Goal: Task Accomplishment & Management: Manage account settings

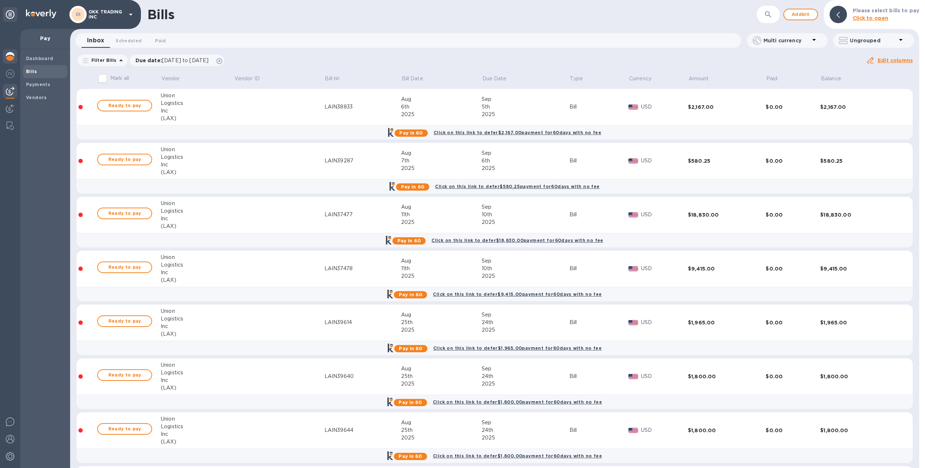
click at [11, 53] on img at bounding box center [10, 56] width 9 height 9
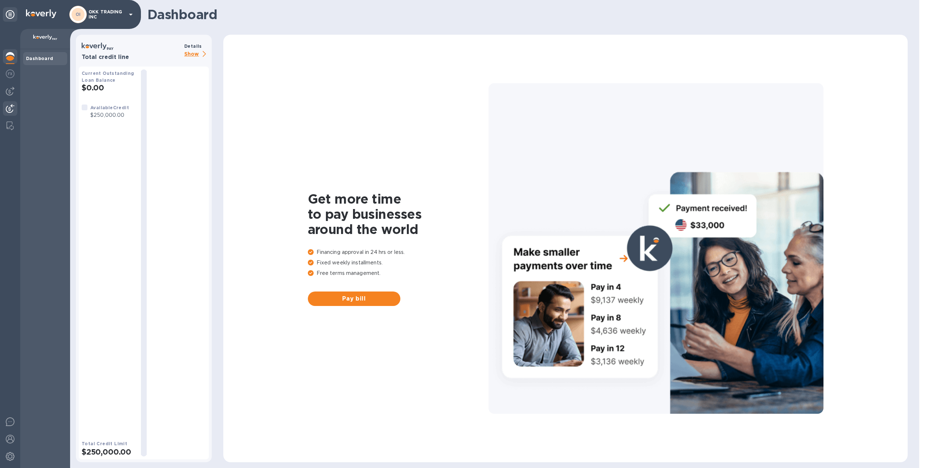
click at [10, 110] on img at bounding box center [10, 108] width 9 height 9
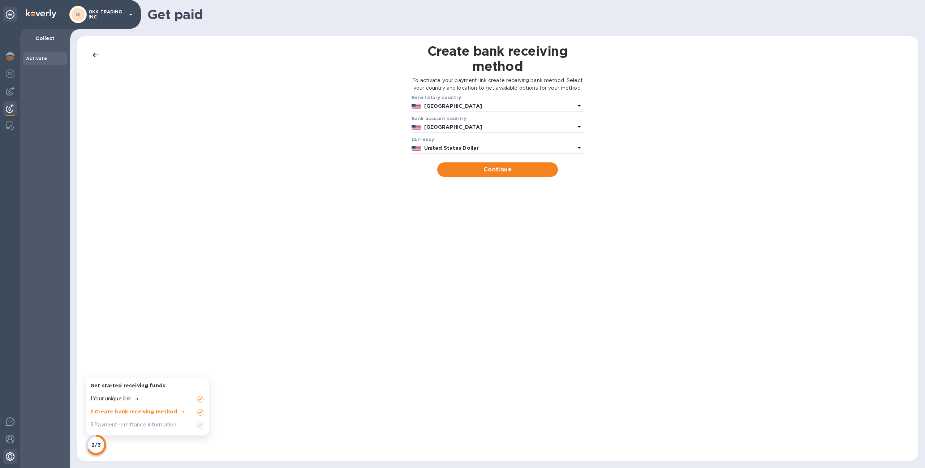
click at [6, 455] on img at bounding box center [10, 456] width 9 height 9
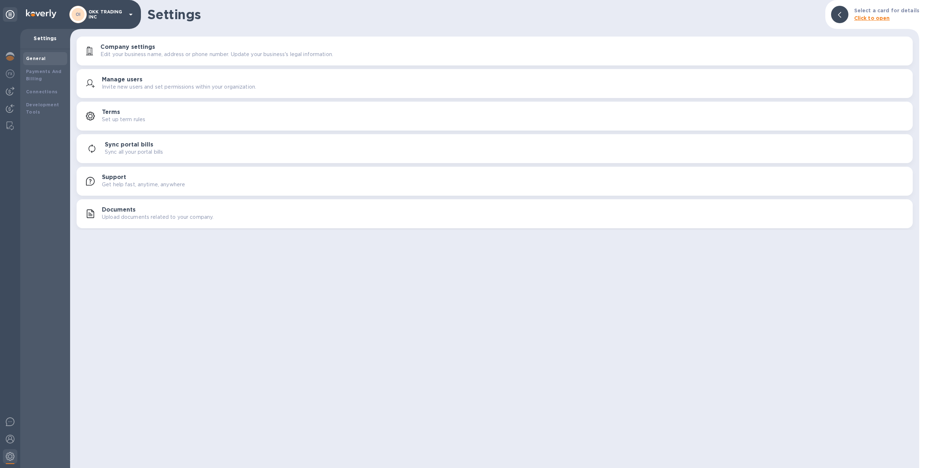
click at [123, 75] on div "Manage users Invite new users and set permissions within your organization." at bounding box center [495, 83] width 828 height 17
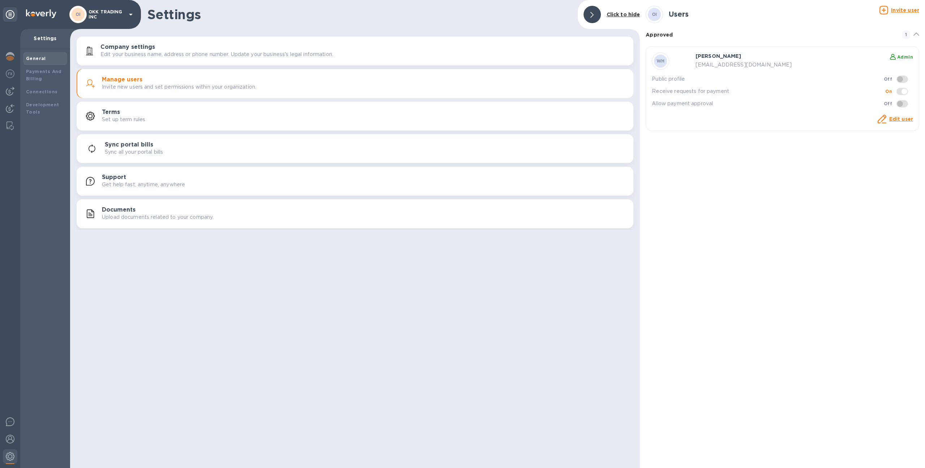
click at [83, 15] on div "OI" at bounding box center [78, 14] width 13 height 13
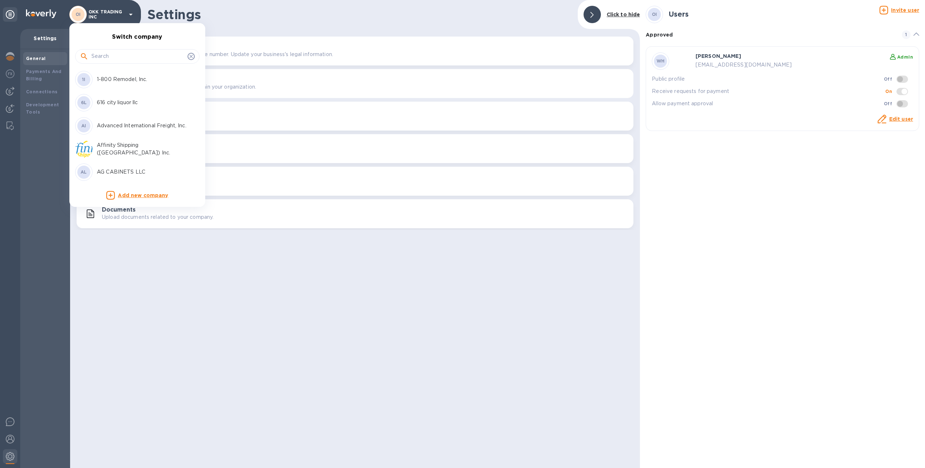
click at [94, 51] on input "text" at bounding box center [137, 56] width 93 height 11
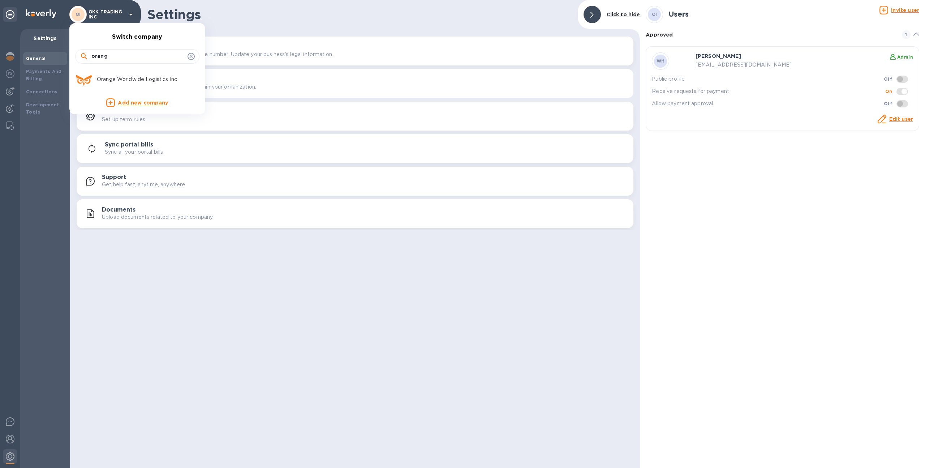
type input "orang"
click at [114, 80] on p "Orange Worldwide Logistics Inc" at bounding box center [142, 80] width 91 height 8
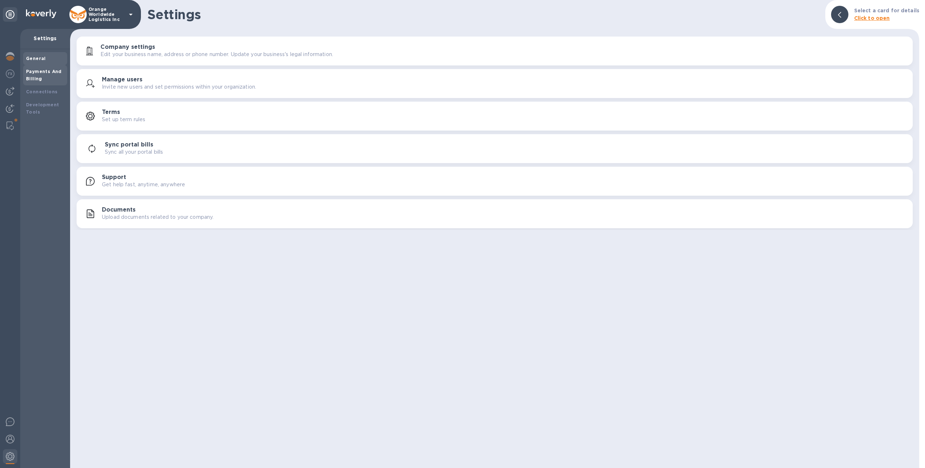
click at [63, 76] on div "Payments And Billing" at bounding box center [45, 75] width 38 height 14
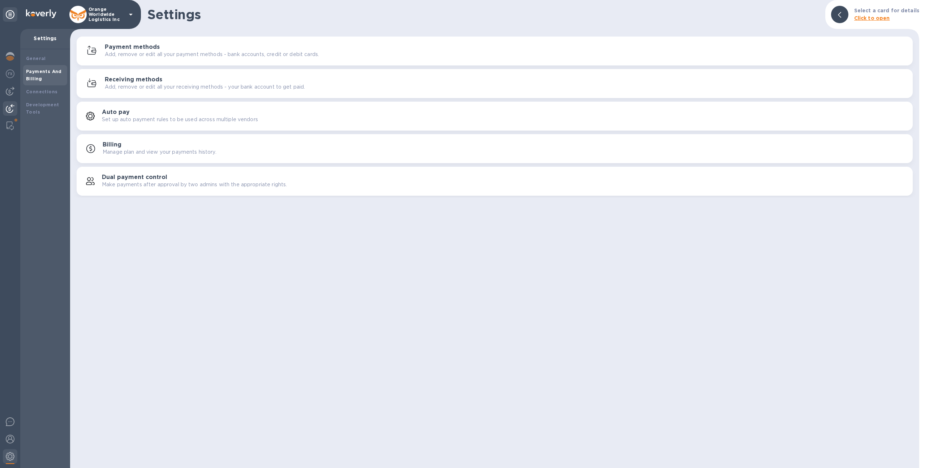
click at [12, 110] on img at bounding box center [10, 108] width 9 height 9
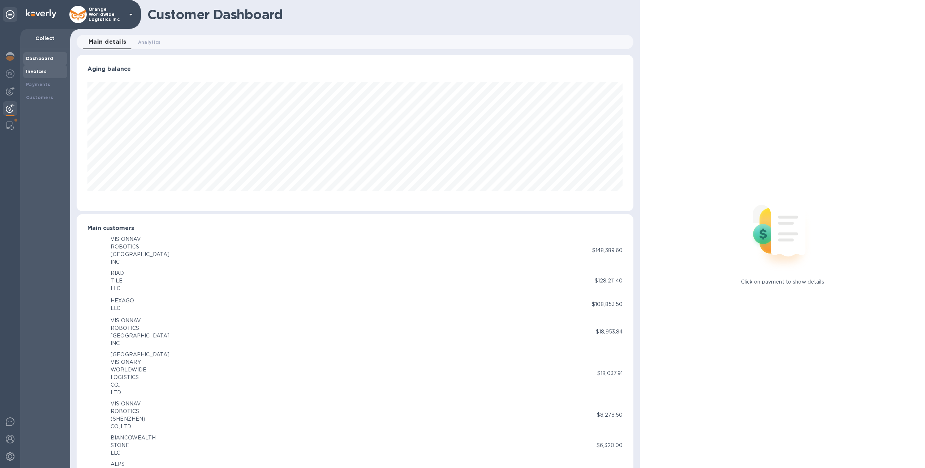
scroll to position [156, 554]
click at [48, 82] on b "Payments" at bounding box center [38, 84] width 24 height 5
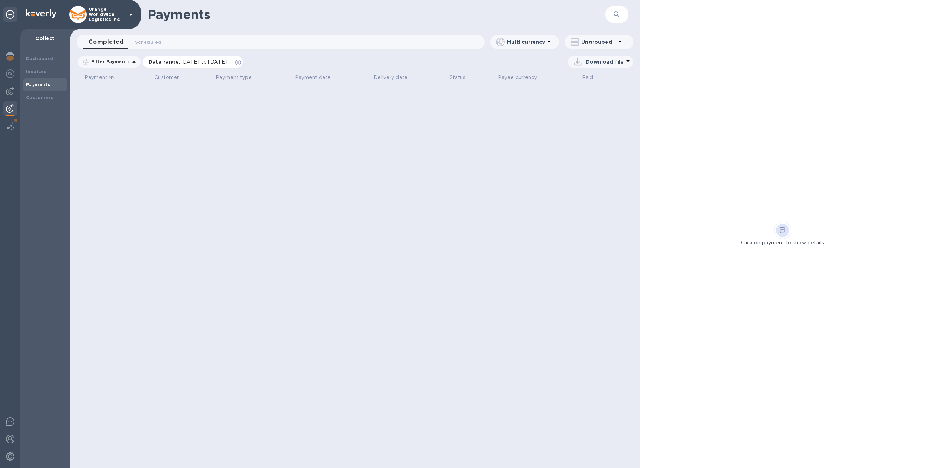
click at [241, 61] on icon at bounding box center [238, 63] width 6 height 6
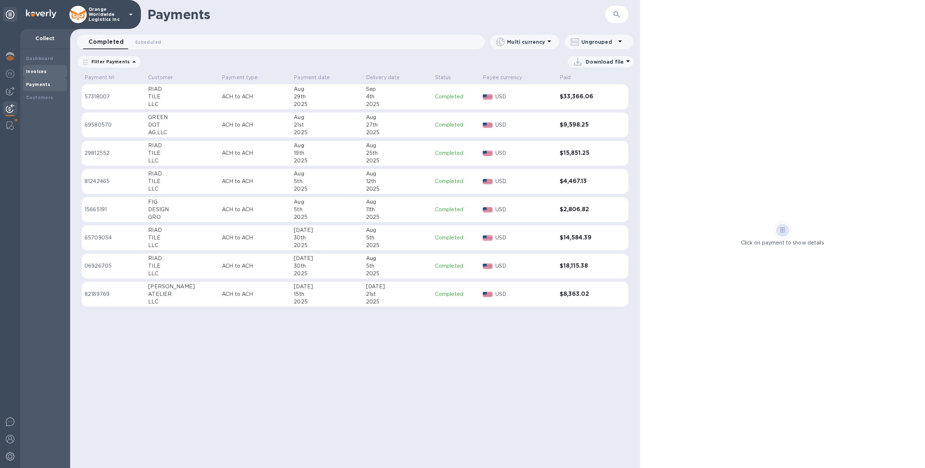
click at [42, 67] on div "Invoices" at bounding box center [45, 71] width 44 height 13
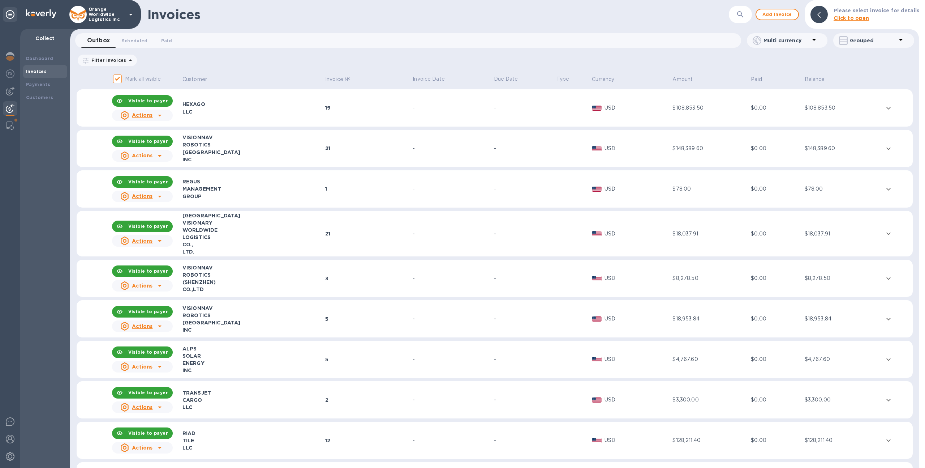
click at [286, 113] on div "LLC" at bounding box center [253, 111] width 141 height 7
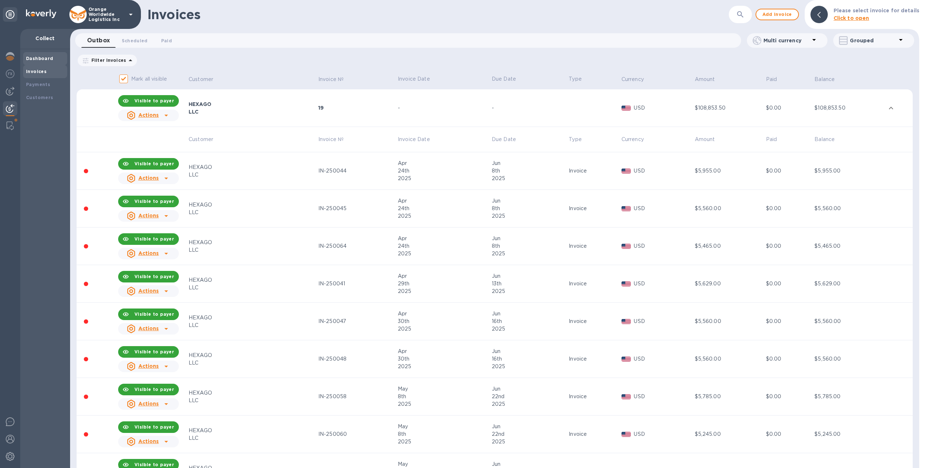
click at [32, 57] on b "Dashboard" at bounding box center [39, 58] width 27 height 5
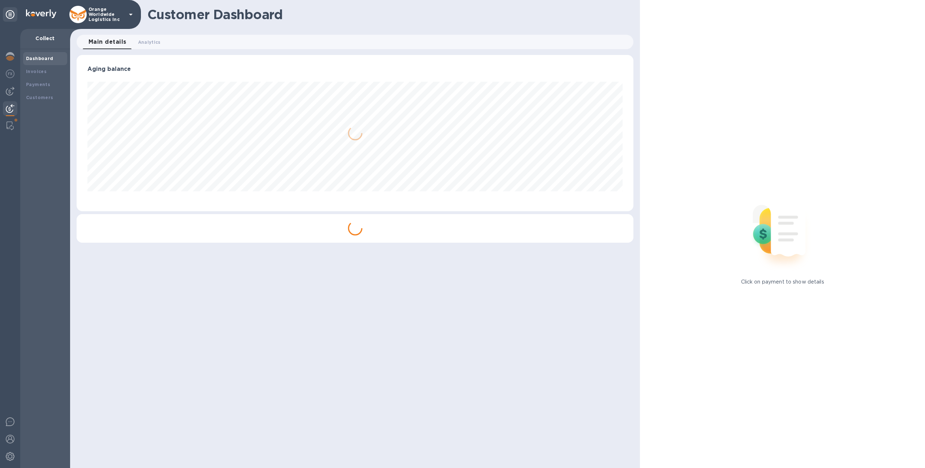
scroll to position [156, 554]
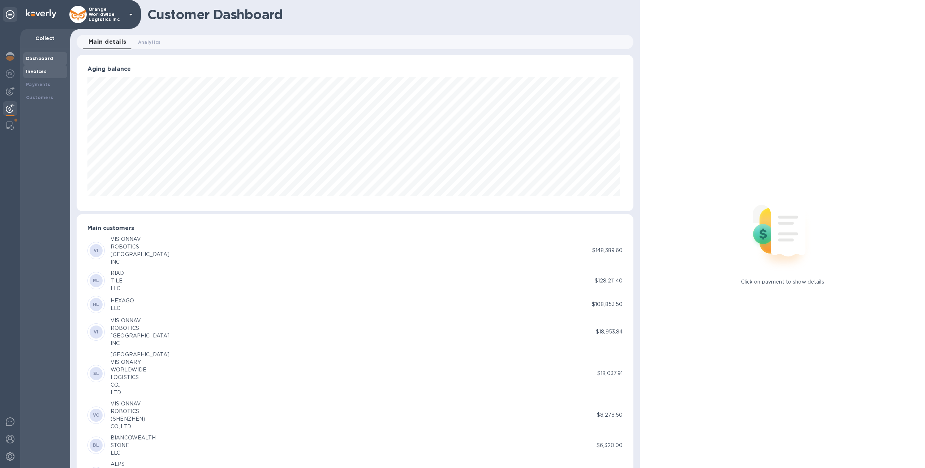
click at [32, 70] on b "Invoices" at bounding box center [36, 71] width 21 height 5
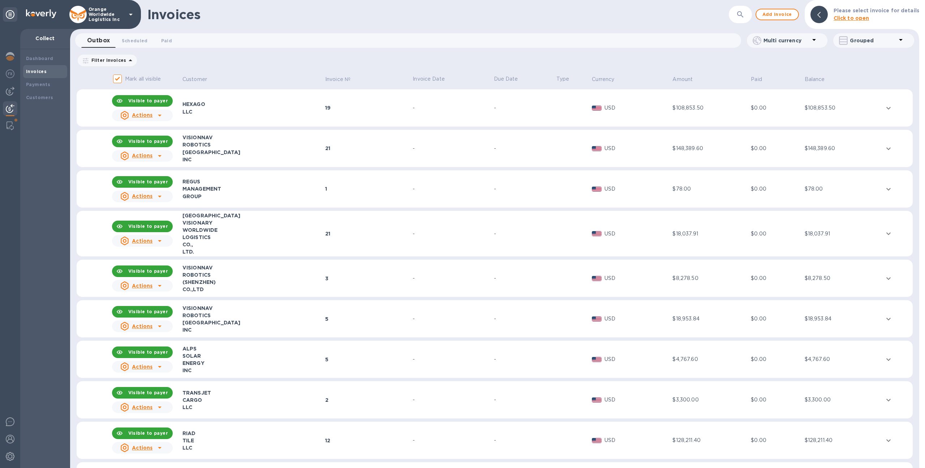
scroll to position [41, 0]
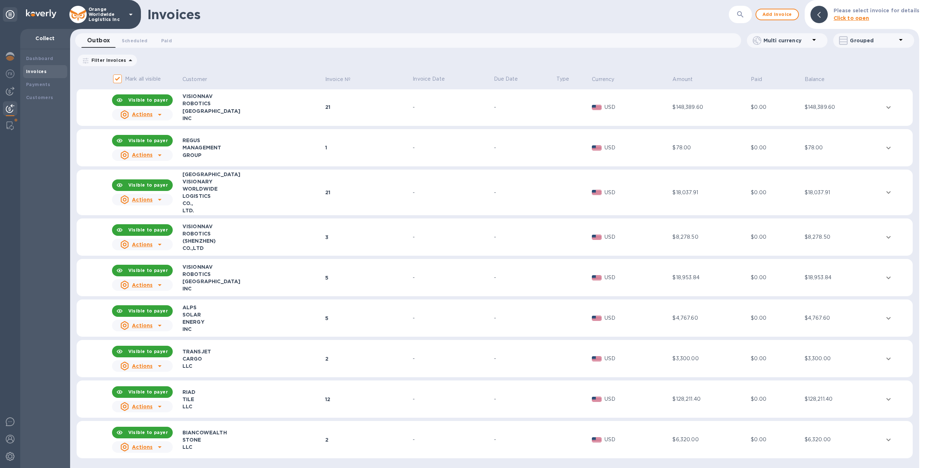
click at [412, 322] on td "-" at bounding box center [452, 318] width 81 height 38
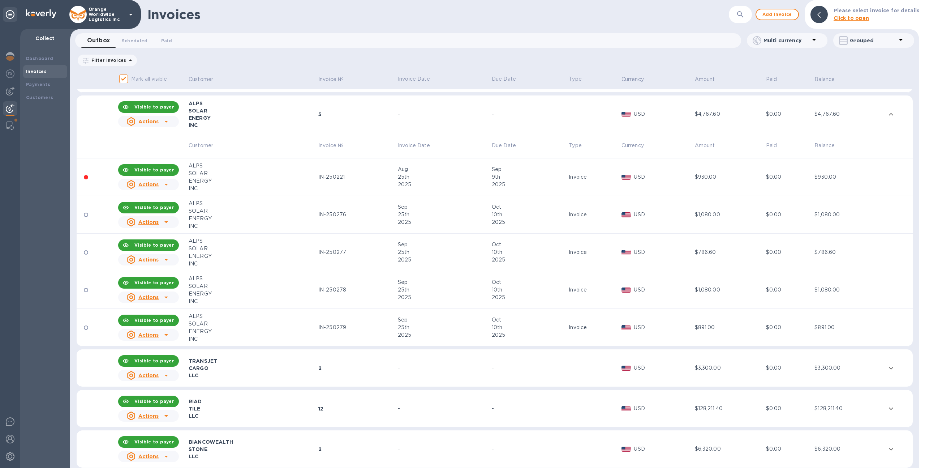
scroll to position [243, 0]
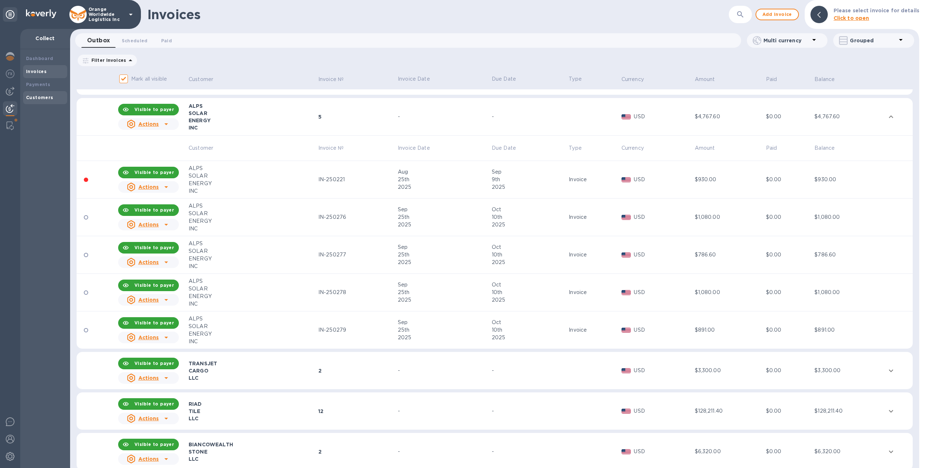
click at [48, 95] on b "Customers" at bounding box center [39, 97] width 27 height 5
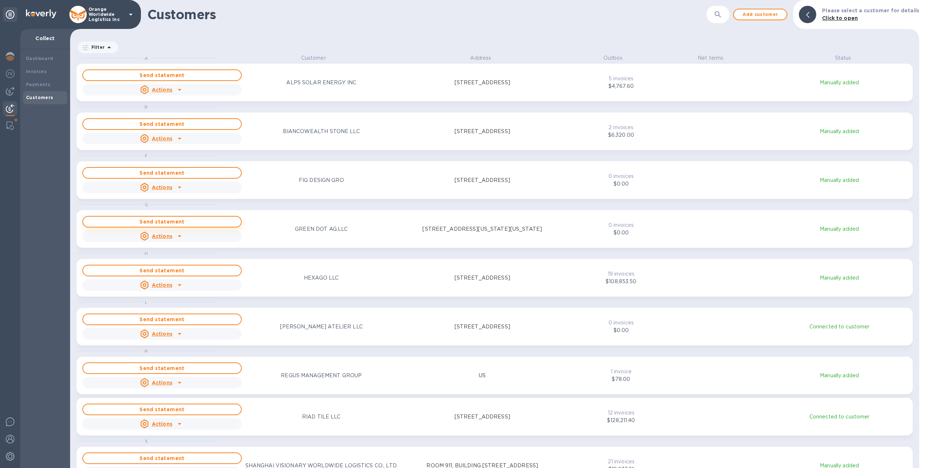
scroll to position [408, 847]
click at [106, 20] on p "Orange Worldwide Logistics Inc" at bounding box center [107, 14] width 36 height 15
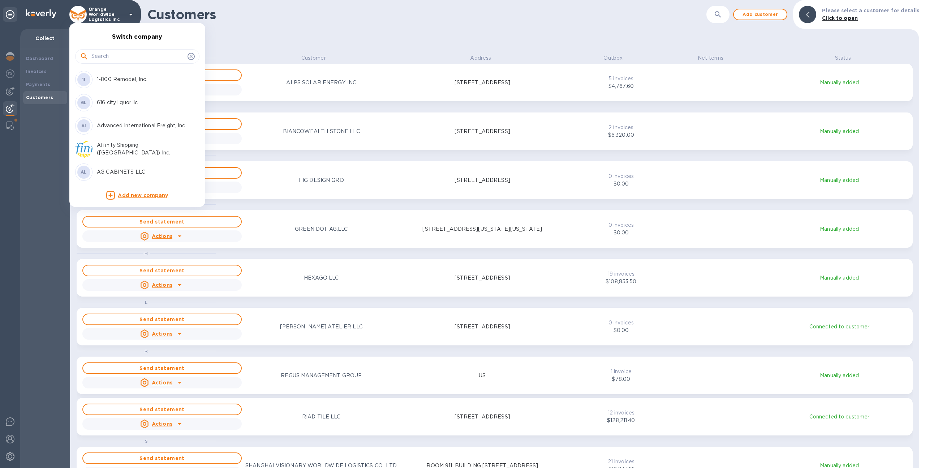
click at [127, 55] on input "text" at bounding box center [137, 56] width 93 height 11
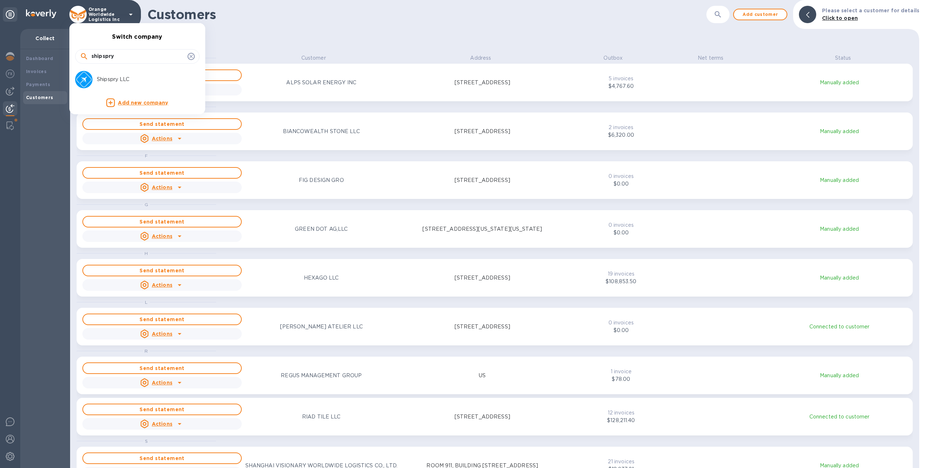
type input "shipspry"
click at [132, 75] on div "Shipspry LLC" at bounding box center [131, 79] width 113 height 17
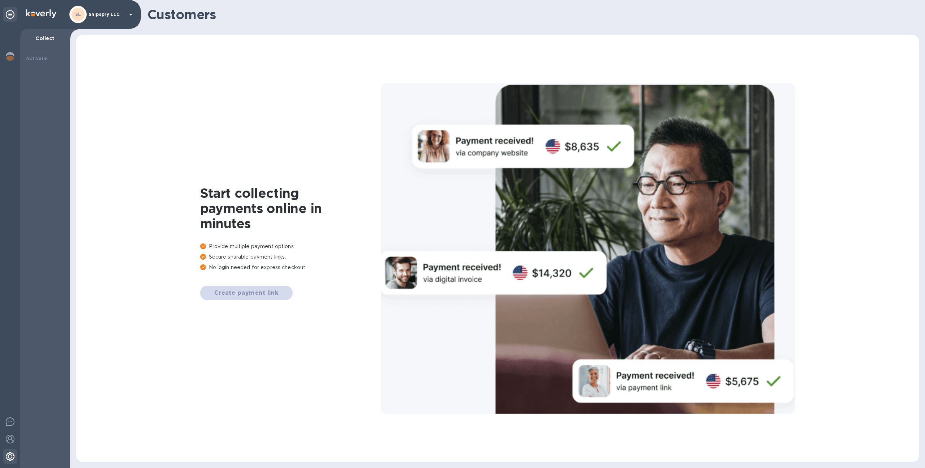
click at [6, 458] on img at bounding box center [10, 456] width 9 height 9
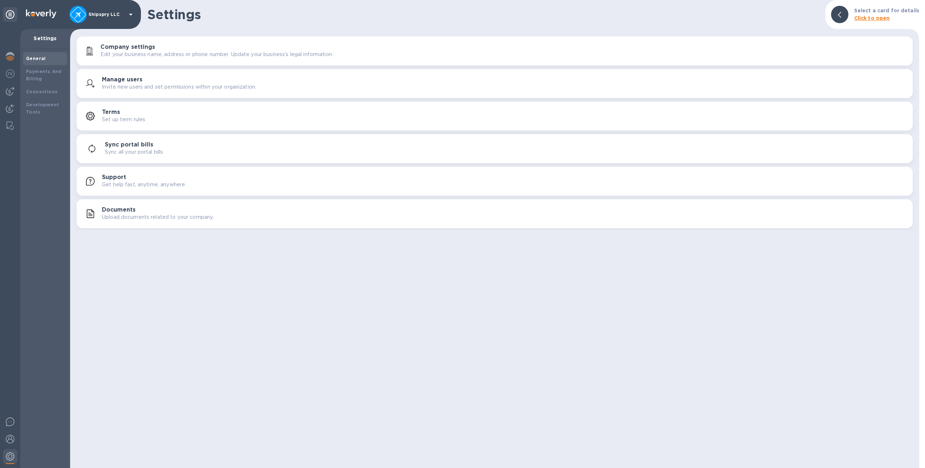
click at [123, 70] on button "Manage users Invite new users and set permissions within your organization." at bounding box center [495, 83] width 836 height 29
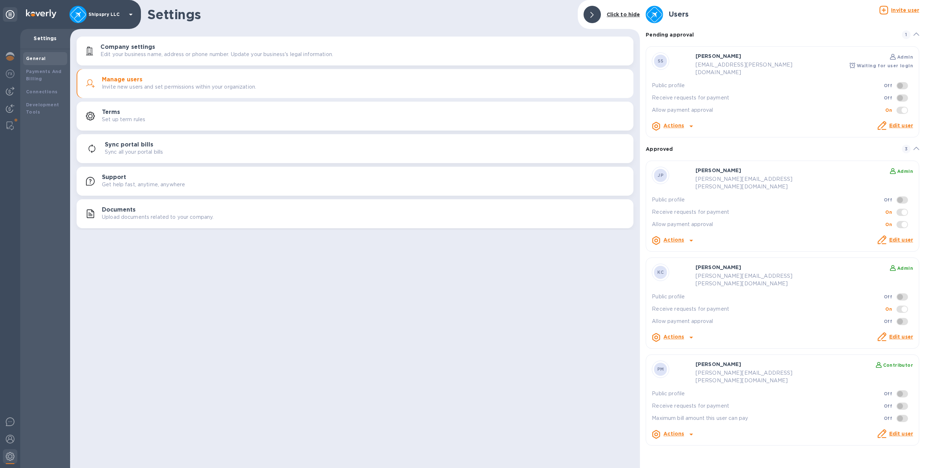
click at [684, 120] on div "Actions" at bounding box center [673, 126] width 23 height 12
click at [718, 63] on div at bounding box center [462, 234] width 925 height 468
click at [670, 123] on b "Actions" at bounding box center [674, 126] width 21 height 6
click at [677, 149] on b "Send invite" at bounding box center [686, 148] width 30 height 6
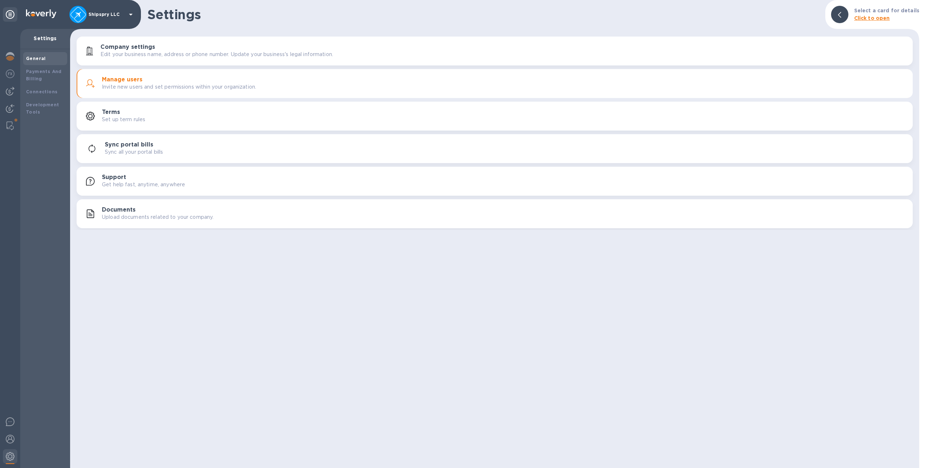
click at [111, 84] on p "Invite new users and set permissions within your organization." at bounding box center [179, 87] width 154 height 8
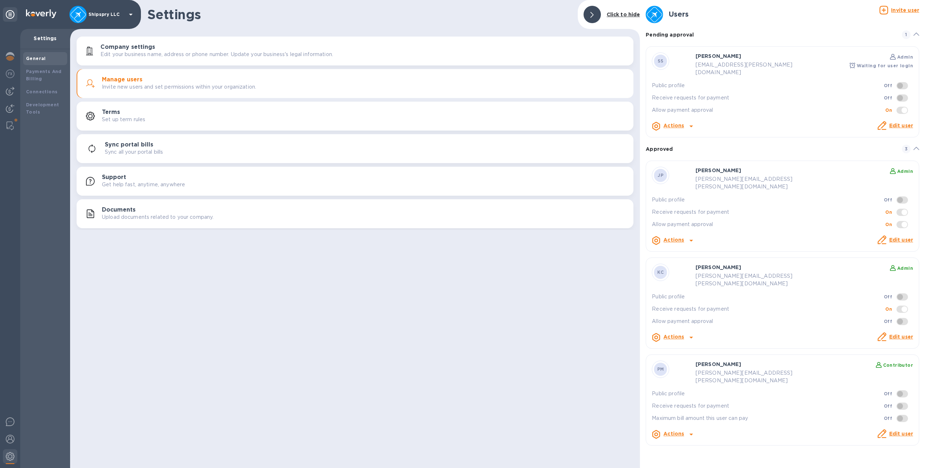
drag, startPoint x: 675, startPoint y: 143, endPoint x: 647, endPoint y: 142, distance: 28.6
click at [647, 145] on div "Approved 3" at bounding box center [783, 149] width 274 height 9
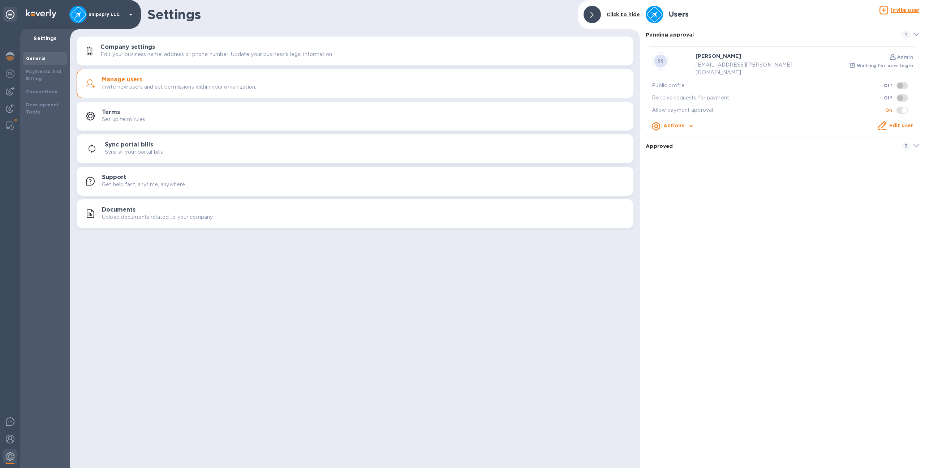
click at [668, 143] on b "Approved" at bounding box center [659, 146] width 27 height 6
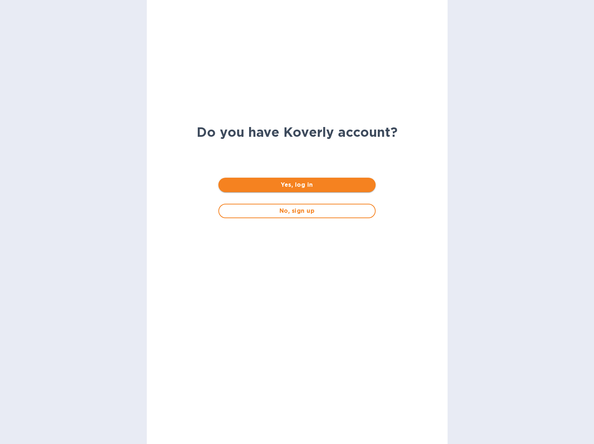
click at [269, 179] on button "Yes, log in" at bounding box center [296, 184] width 157 height 14
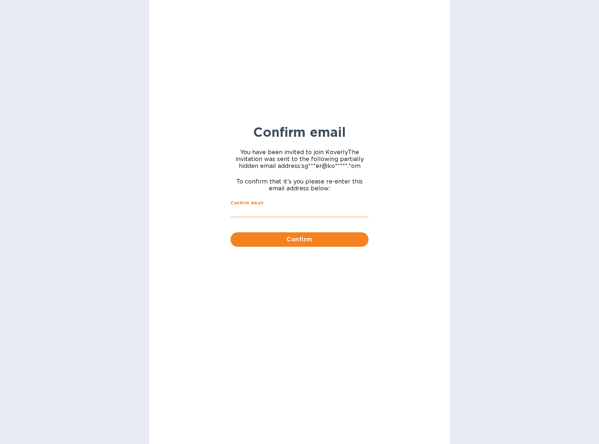
click at [282, 210] on input "Confirm email" at bounding box center [300, 211] width 138 height 11
type input "sgrover@koverly.com"
click at [275, 238] on span "Confirm" at bounding box center [299, 239] width 127 height 9
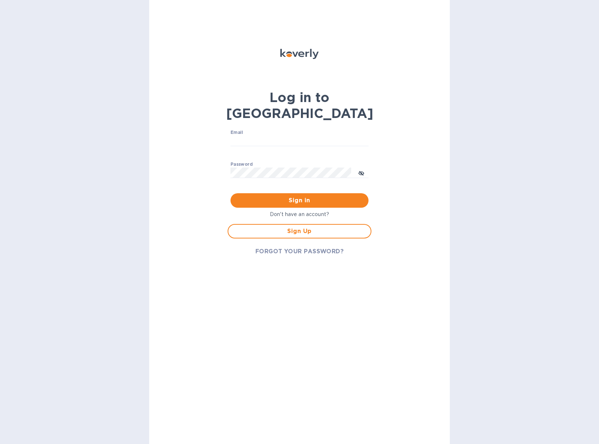
type input "sgrover@koverly.com"
click at [258, 136] on input "sgrover@koverly.com" at bounding box center [300, 141] width 138 height 11
click at [189, 160] on div "Log in to Koverly Email sgrover@koverly.com ​ Password ​ Sign in Don't have an …" at bounding box center [299, 222] width 301 height 444
click at [252, 196] on span "Sign in" at bounding box center [299, 200] width 127 height 9
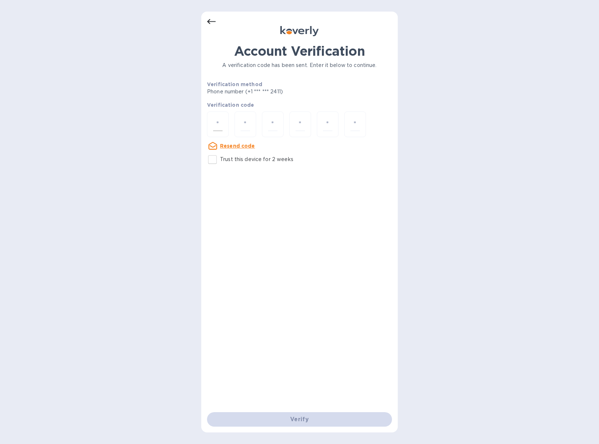
click at [220, 124] on input "number" at bounding box center [217, 123] width 9 height 13
type input "9"
type input "7"
type input "3"
type input "7"
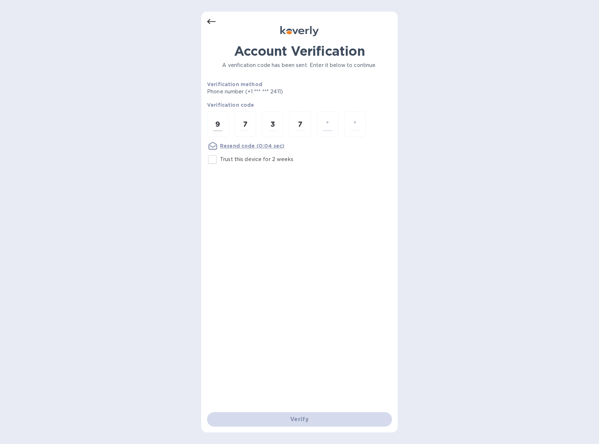
type input "7"
type input "6"
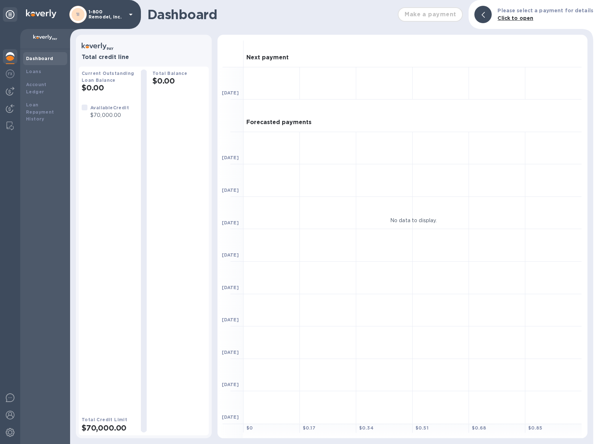
click at [103, 14] on p "1-800 Remodel, Inc." at bounding box center [107, 14] width 36 height 10
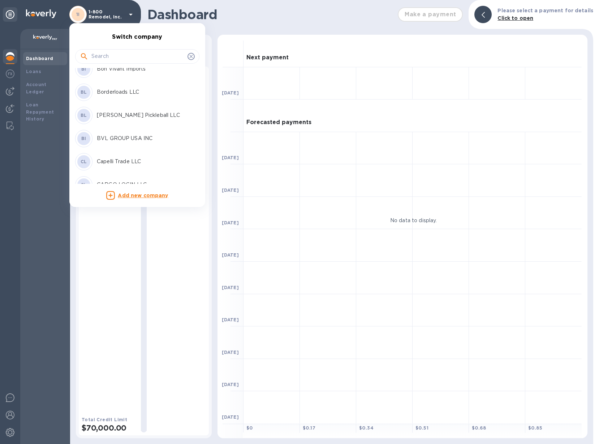
scroll to position [366, 0]
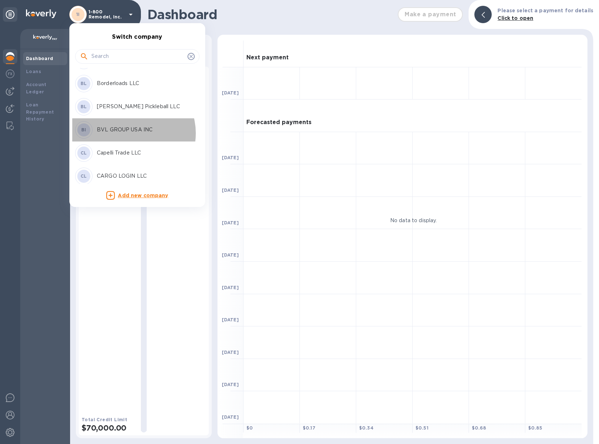
click at [132, 133] on p "BVL GROUP USA INC" at bounding box center [142, 130] width 91 height 8
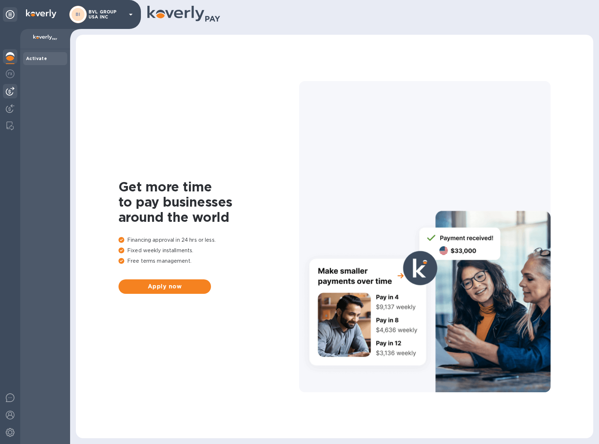
click at [5, 95] on div at bounding box center [10, 91] width 14 height 14
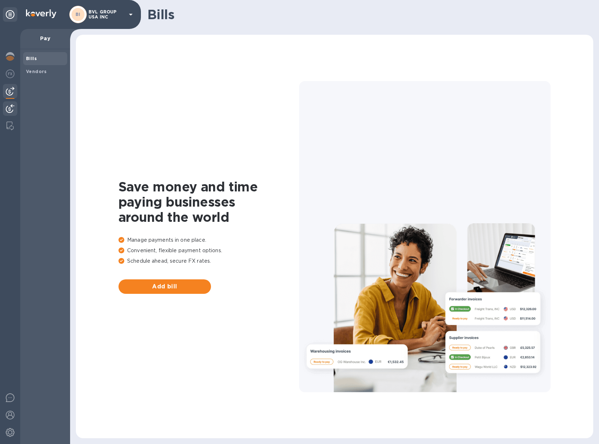
click at [10, 110] on img at bounding box center [10, 108] width 9 height 9
